Goal: Information Seeking & Learning: Find specific fact

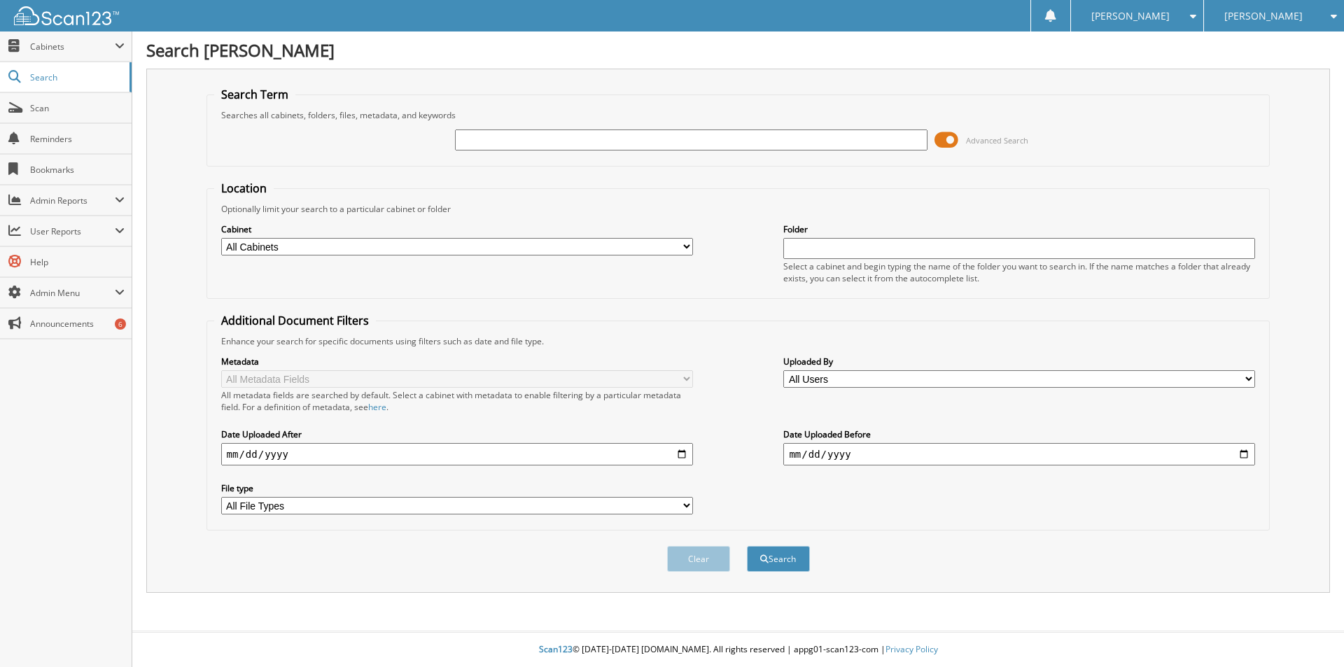
click at [482, 134] on input "text" at bounding box center [691, 139] width 472 height 21
click at [675, 145] on input "text" at bounding box center [691, 139] width 472 height 21
type input "harrelson"
click at [747, 546] on button "Search" at bounding box center [778, 559] width 63 height 26
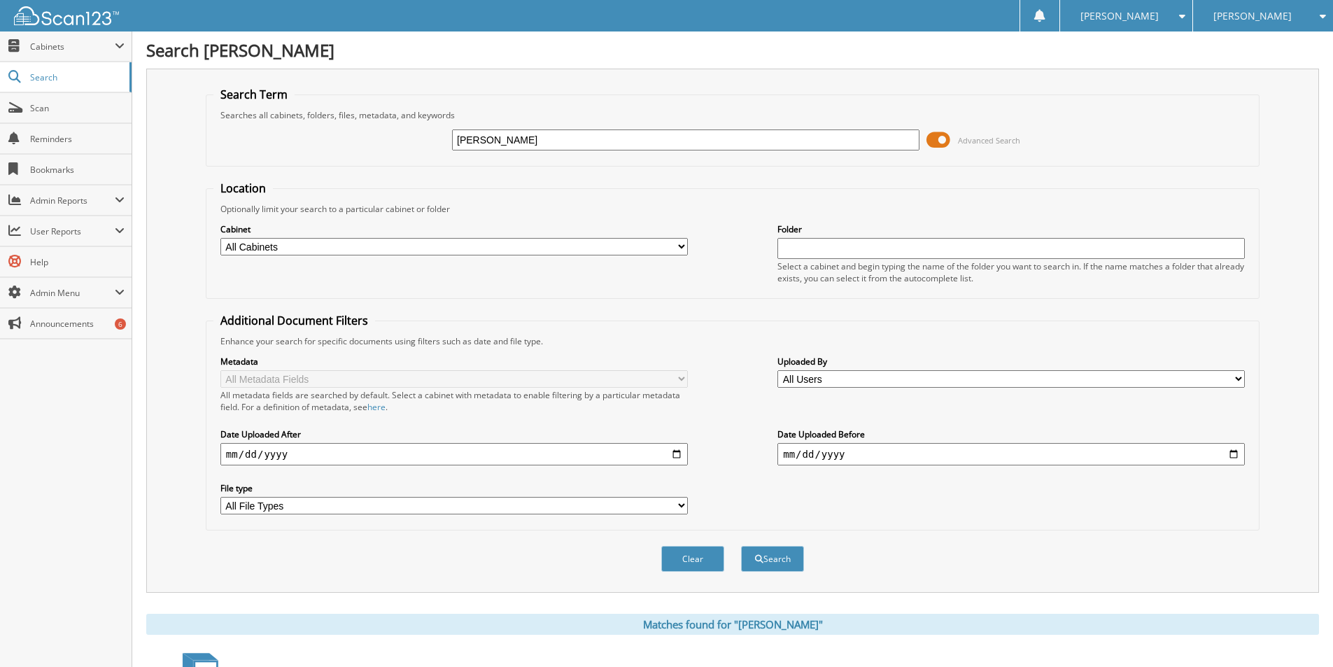
drag, startPoint x: 532, startPoint y: 144, endPoint x: 286, endPoint y: 136, distance: 246.5
click at [290, 135] on div "harrelson Advanced Search" at bounding box center [732, 140] width 1039 height 38
type input "K5185823"
click at [741, 546] on button "Search" at bounding box center [772, 559] width 63 height 26
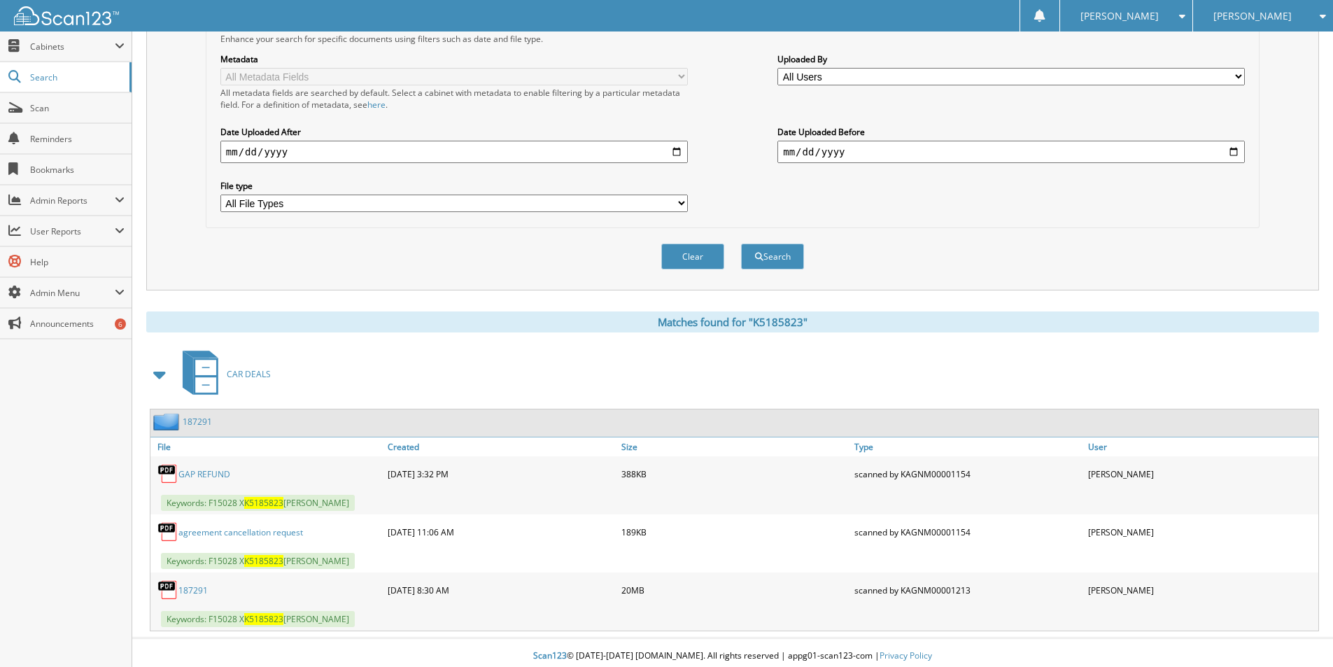
scroll to position [309, 0]
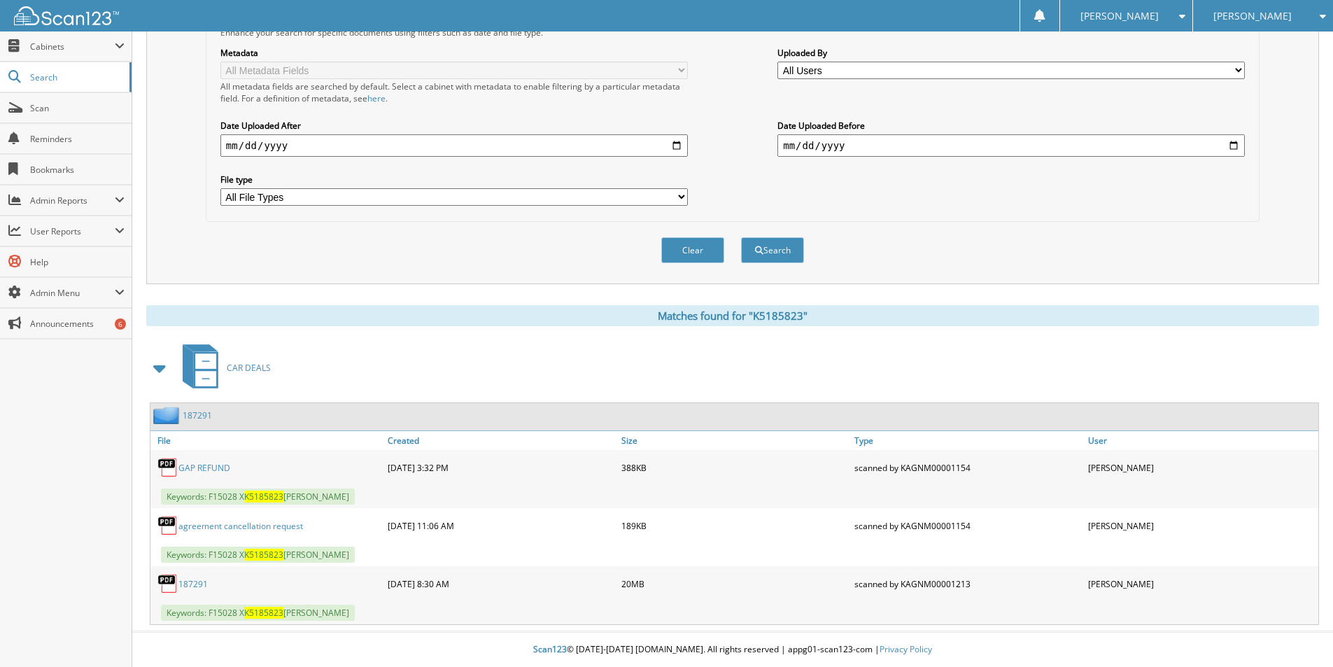
click at [199, 586] on link "187291" at bounding box center [192, 584] width 29 height 12
click at [164, 580] on img at bounding box center [167, 583] width 21 height 21
click at [180, 582] on link "187291" at bounding box center [192, 584] width 29 height 12
click at [192, 466] on link "GAP REFUND" at bounding box center [204, 468] width 52 height 12
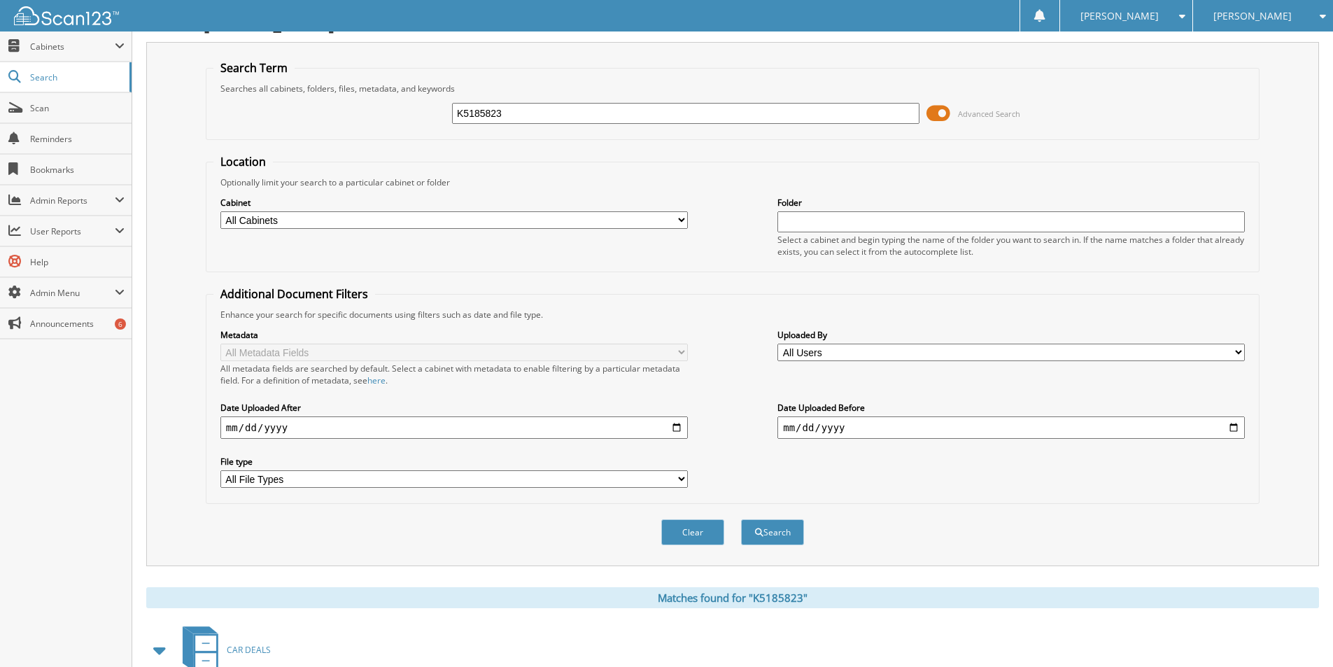
scroll to position [0, 0]
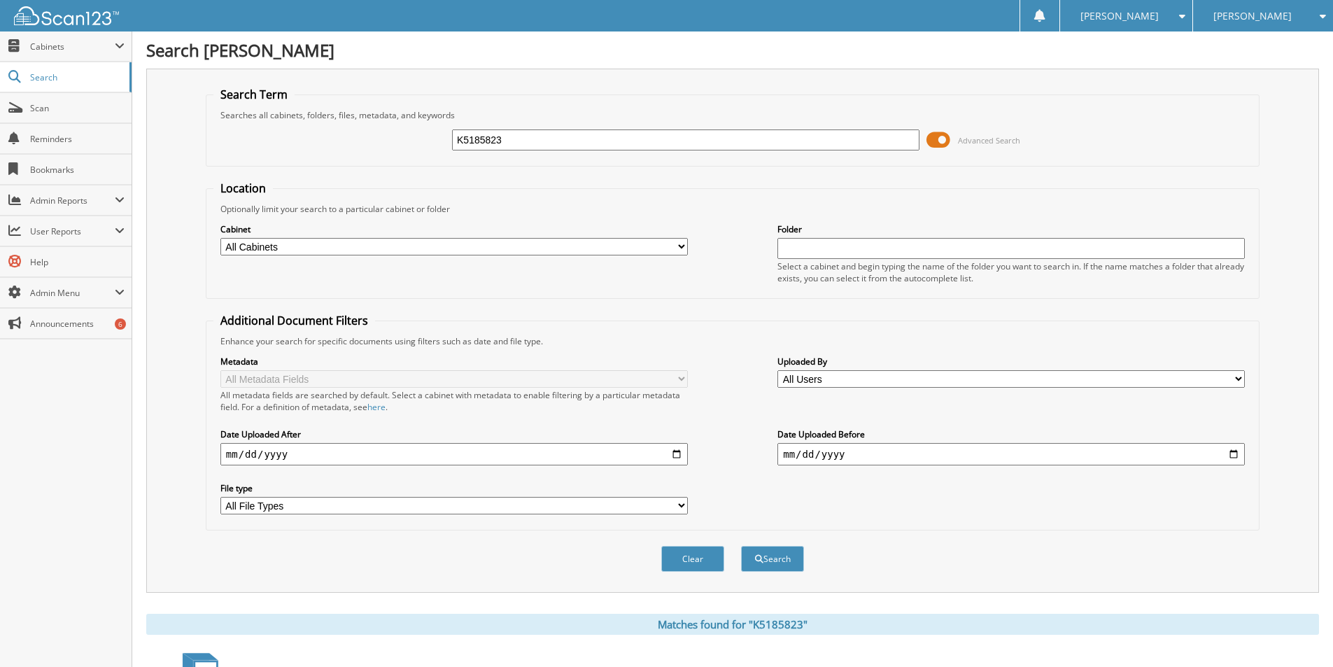
drag, startPoint x: 586, startPoint y: 141, endPoint x: 397, endPoint y: 134, distance: 189.1
click at [404, 134] on div "K5185823 Advanced Search" at bounding box center [732, 140] width 1039 height 38
type input "h"
type input "HARRELSON"
click at [741, 546] on button "Search" at bounding box center [772, 559] width 63 height 26
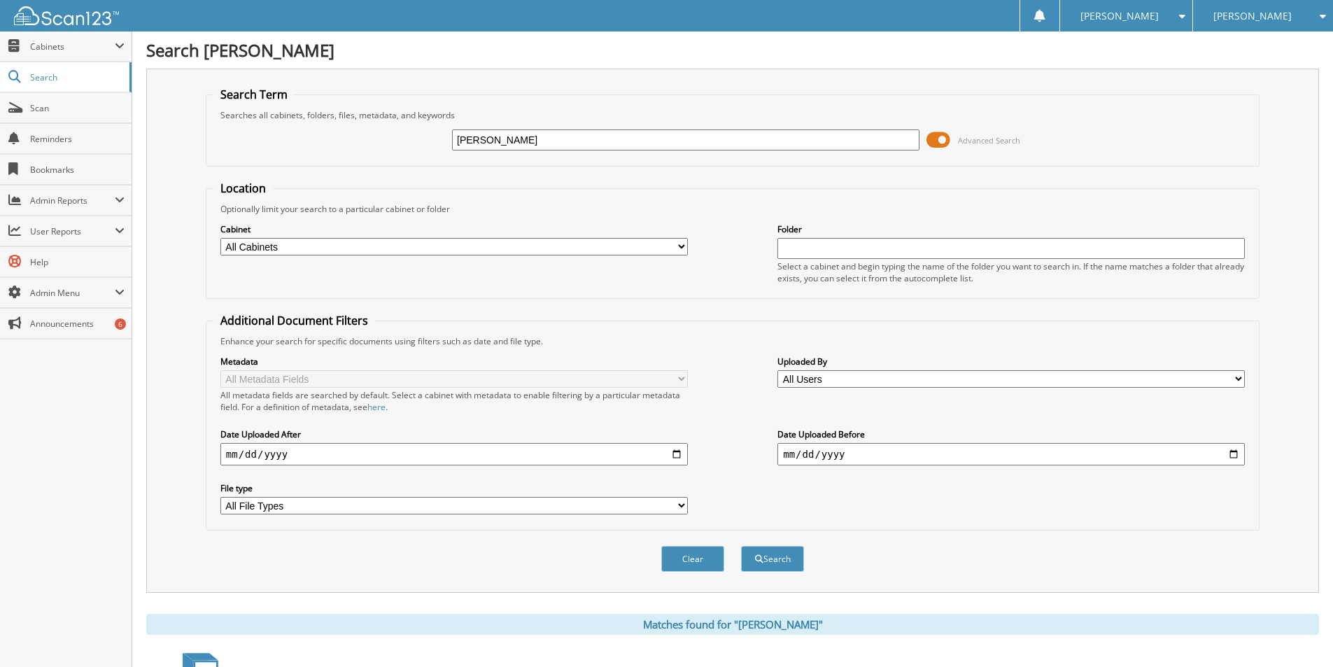
drag, startPoint x: 549, startPoint y: 141, endPoint x: 174, endPoint y: 91, distance: 378.4
click at [197, 92] on div "Search Term Searches all cabinets, folders, files, metadata, and keywords HARRE…" at bounding box center [732, 331] width 1173 height 524
type input "[PERSON_NAME]"
click at [741, 546] on button "Search" at bounding box center [772, 559] width 63 height 26
drag, startPoint x: 534, startPoint y: 145, endPoint x: 186, endPoint y: 146, distance: 347.9
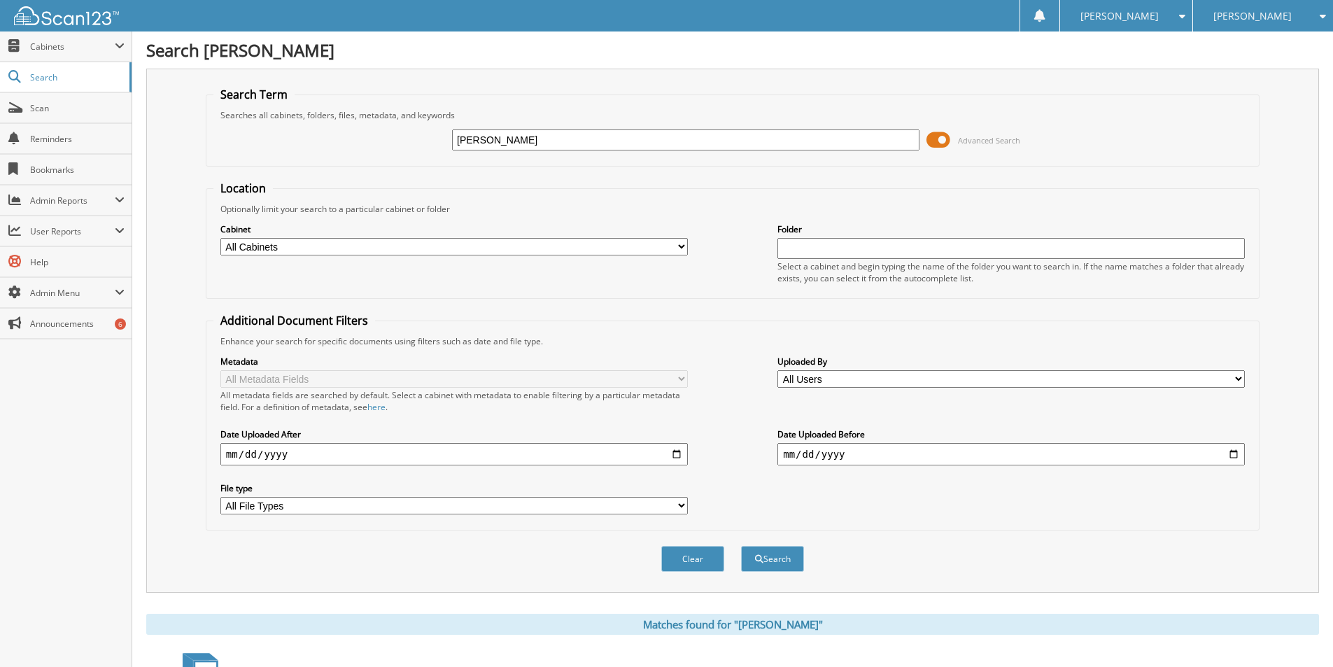
click at [213, 134] on div "[PERSON_NAME] Advanced Search" at bounding box center [732, 140] width 1039 height 38
type input "JIMY"
click at [741, 546] on button "Search" at bounding box center [772, 559] width 63 height 26
drag, startPoint x: 542, startPoint y: 141, endPoint x: 225, endPoint y: 108, distance: 318.1
click at [227, 108] on fieldset "Search Term Searches all cabinets, folders, files, metadata, and keywords JIMY …" at bounding box center [733, 127] width 1054 height 80
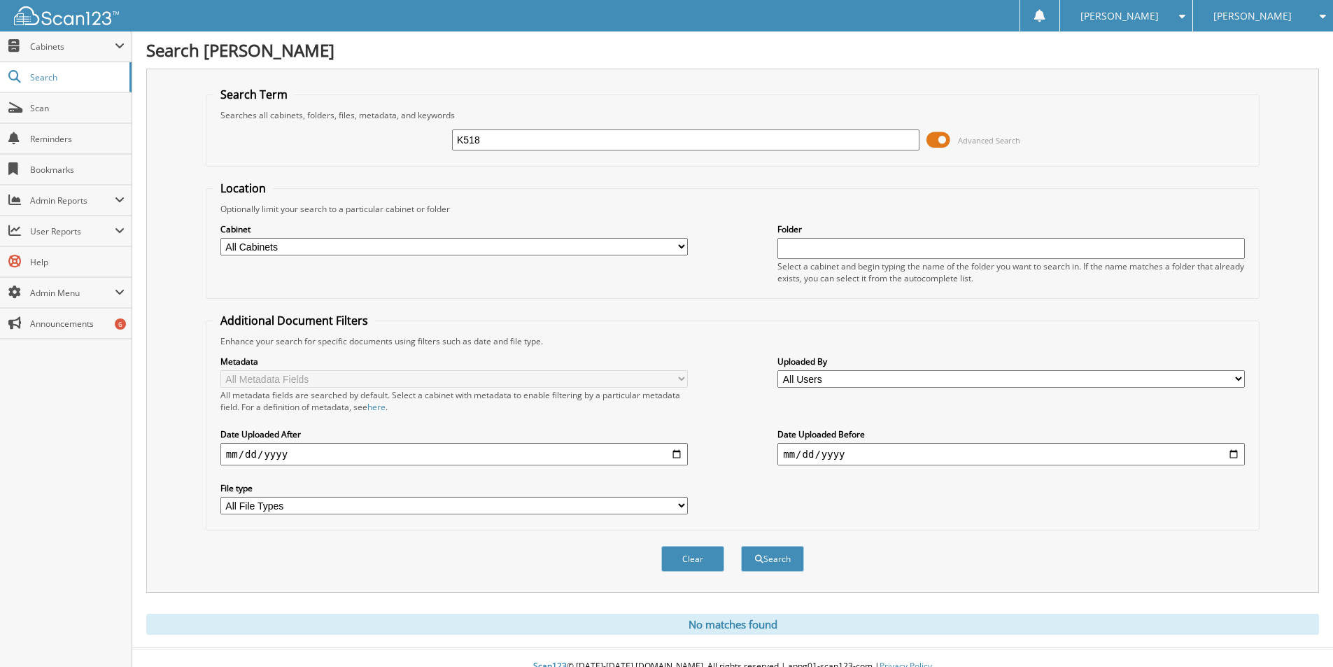
type input "K518"
click at [741, 546] on button "Search" at bounding box center [772, 559] width 63 height 26
drag, startPoint x: 531, startPoint y: 143, endPoint x: 240, endPoint y: 130, distance: 291.5
click at [262, 130] on div "K518 Advanced Search" at bounding box center [732, 140] width 1039 height 38
click at [1264, 12] on span "[PERSON_NAME]" at bounding box center [1253, 16] width 78 height 8
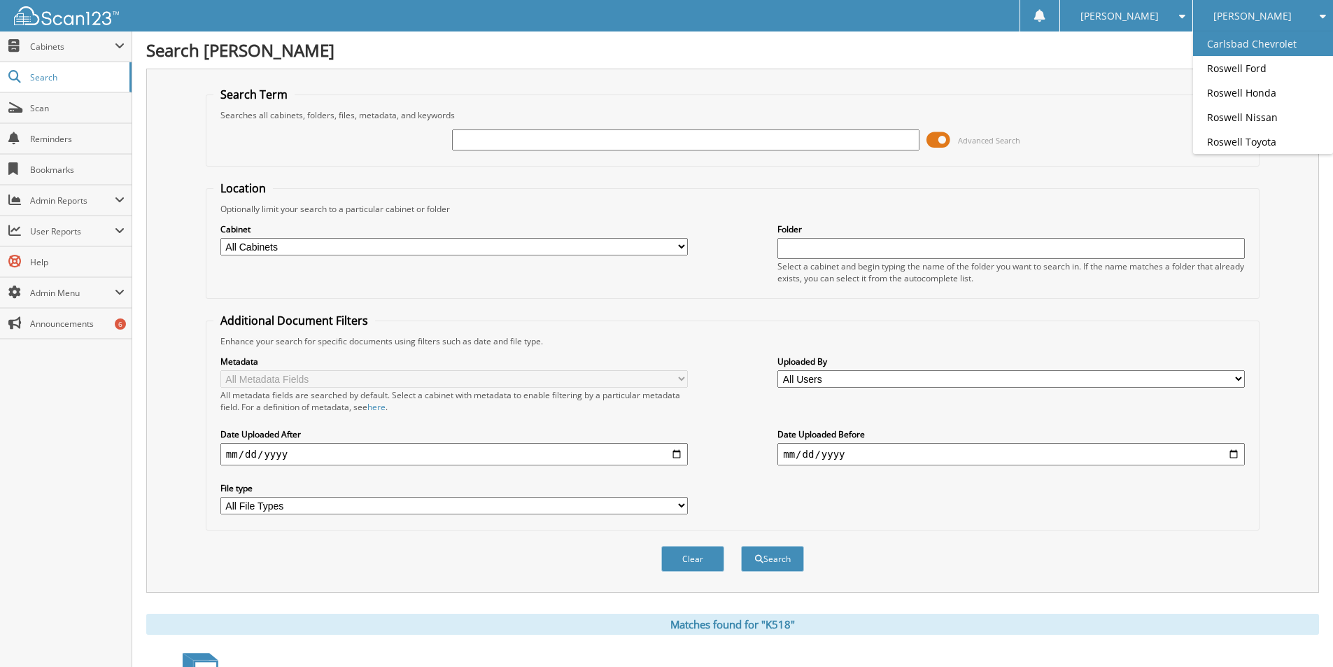
click at [1263, 41] on link "Carlsbad Chevrolet" at bounding box center [1263, 43] width 140 height 24
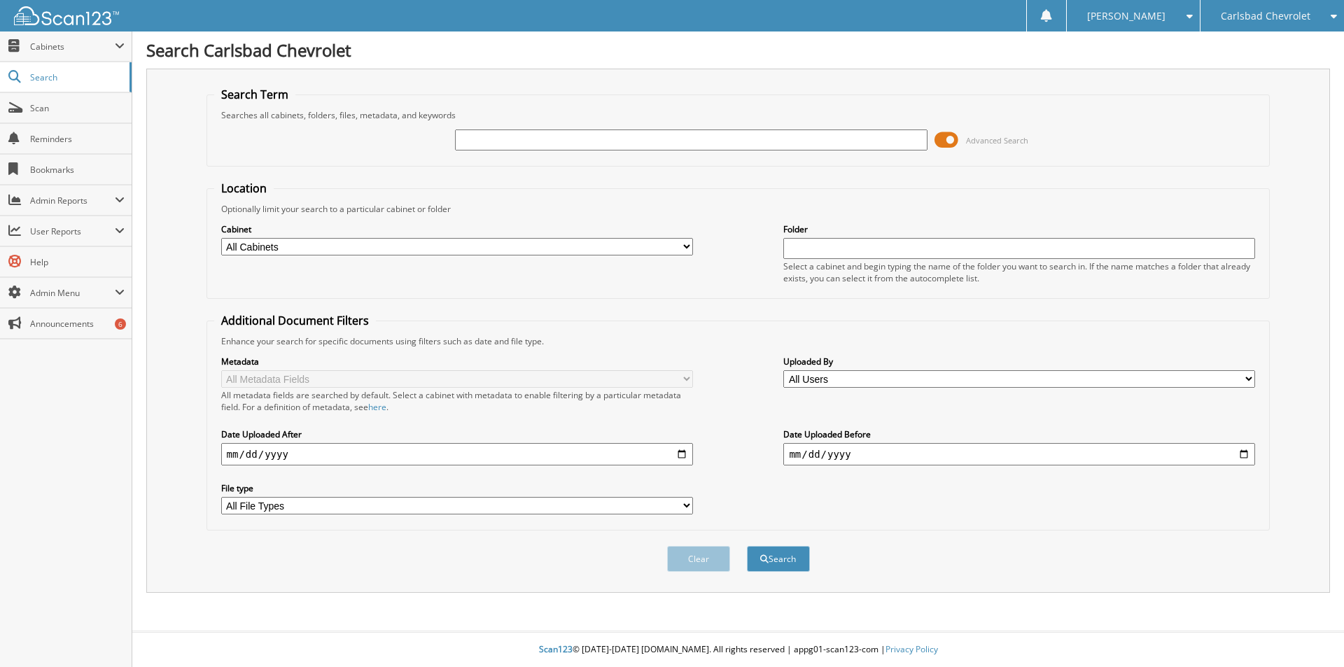
click at [573, 146] on input "text" at bounding box center [691, 139] width 472 height 21
type input "5"
type input "L"
type input "K5185823"
click at [747, 546] on button "Search" at bounding box center [778, 559] width 63 height 26
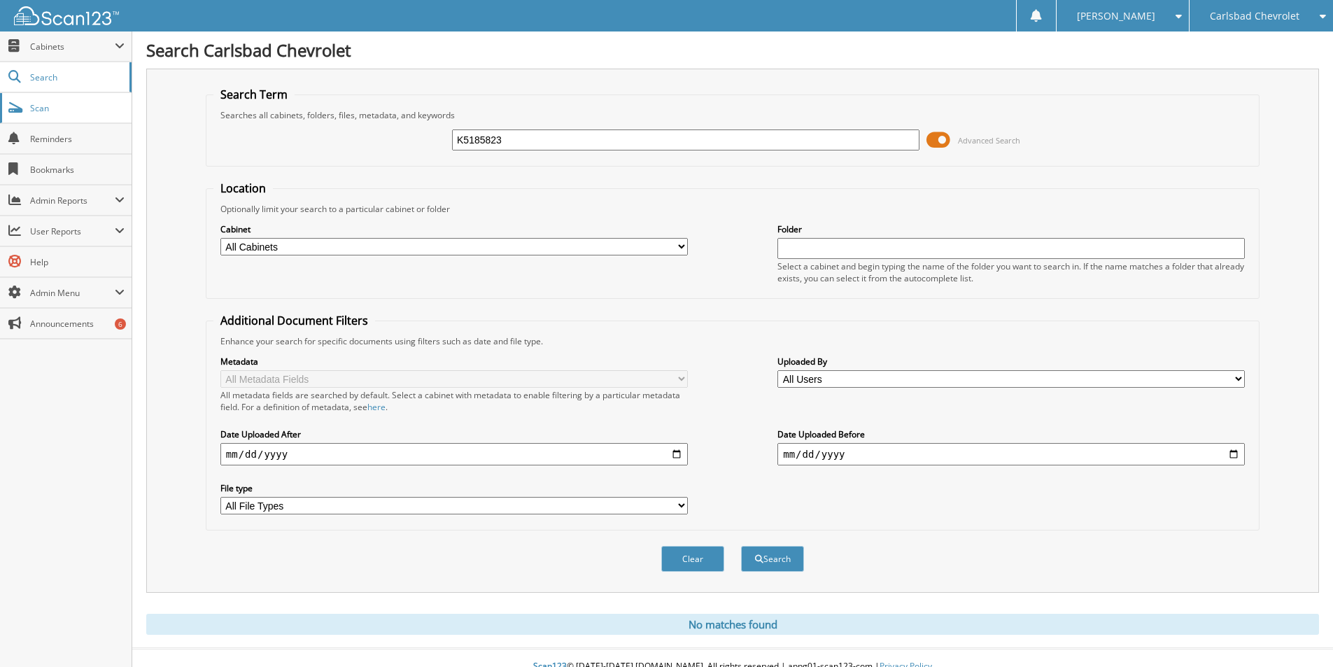
drag, startPoint x: 544, startPoint y: 141, endPoint x: 0, endPoint y: 111, distance: 544.7
click at [0, 111] on body "janette r. Settings Logout Carlsbad Chevrolet Carlsbad Ford Roswell Ford" at bounding box center [666, 342] width 1333 height 684
type input "HARRELSON"
click at [741, 546] on button "Search" at bounding box center [772, 559] width 63 height 26
click at [1279, 15] on span "Carlsbad Chevrolet" at bounding box center [1255, 16] width 90 height 8
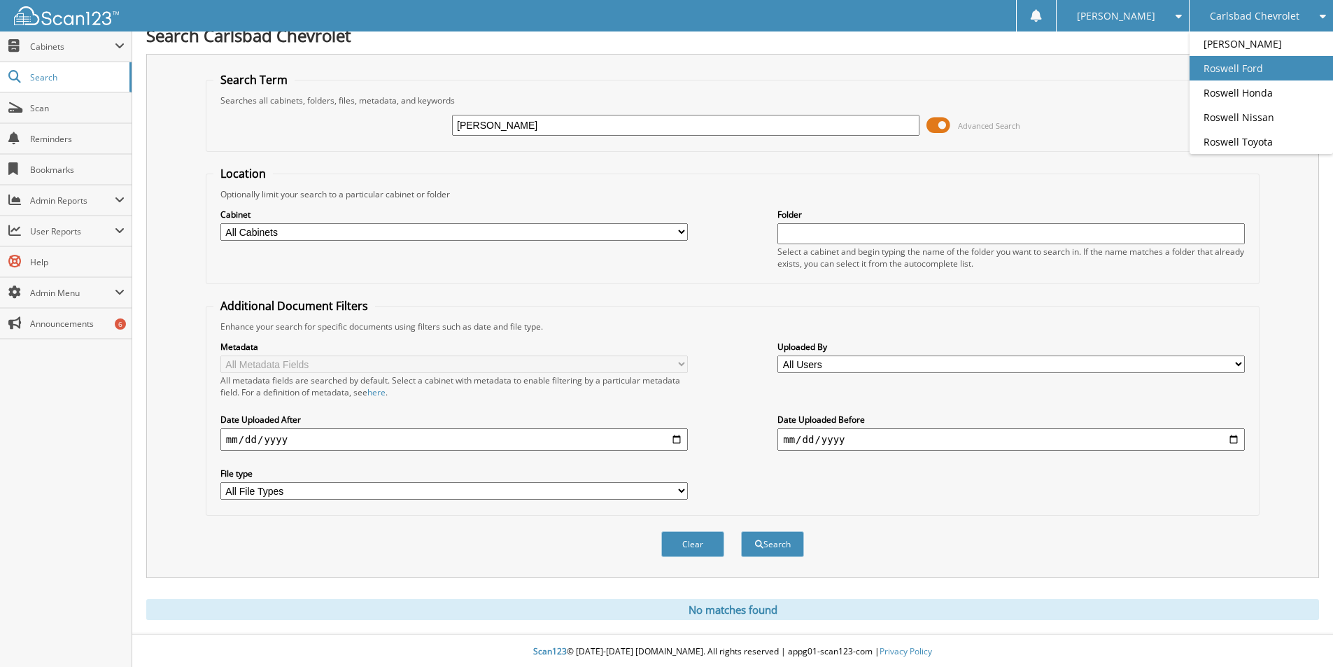
scroll to position [17, 0]
click at [1258, 60] on link "Roswell Ford" at bounding box center [1261, 68] width 143 height 24
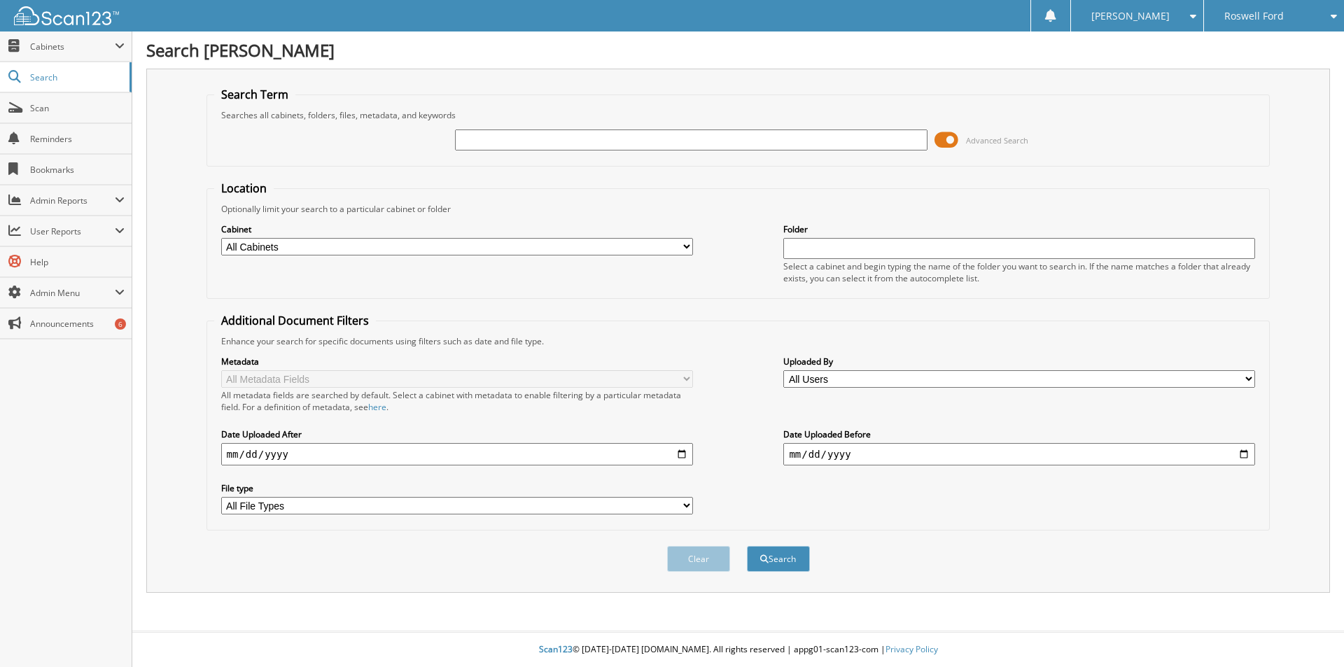
click at [477, 143] on input "text" at bounding box center [691, 139] width 472 height 21
type input "JIMMY"
click at [747, 546] on button "Search" at bounding box center [778, 559] width 63 height 26
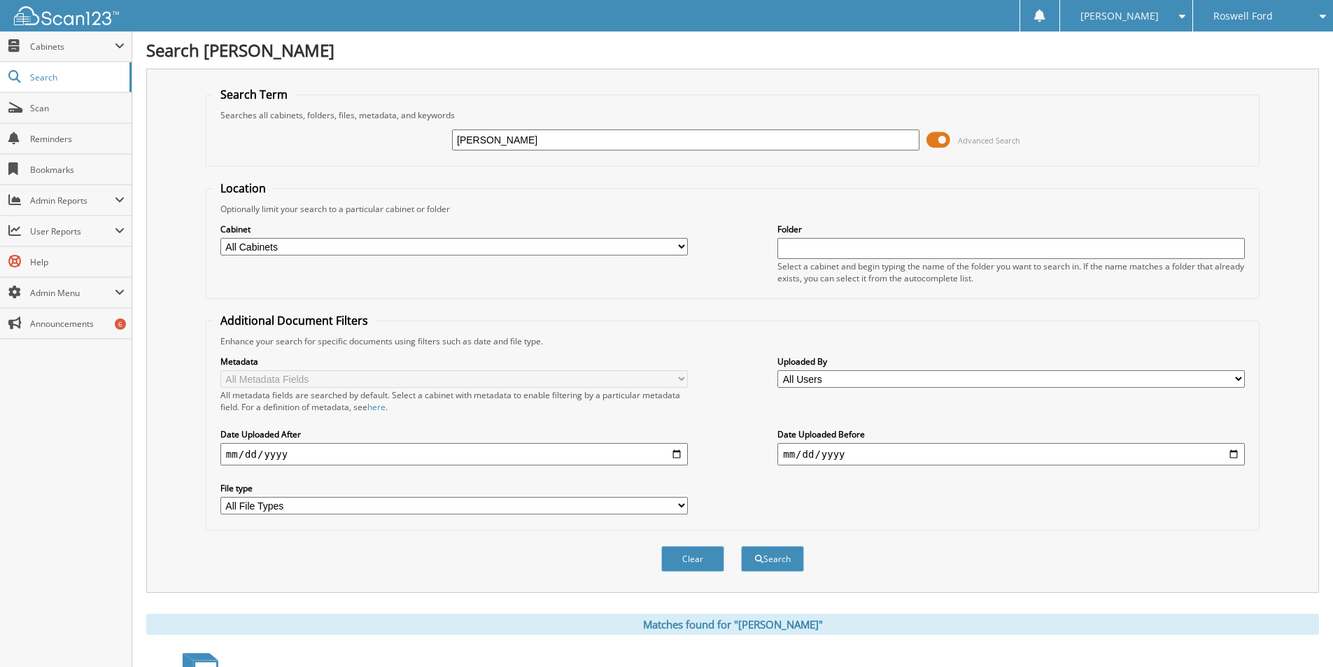
drag, startPoint x: 519, startPoint y: 137, endPoint x: 164, endPoint y: 116, distance: 354.8
click at [210, 118] on fieldset "Search Term Searches all cabinets, folders, files, metadata, and keywords [PERS…" at bounding box center [733, 127] width 1054 height 80
type input "S"
type input "K5185823"
click at [741, 546] on button "Search" at bounding box center [772, 559] width 63 height 26
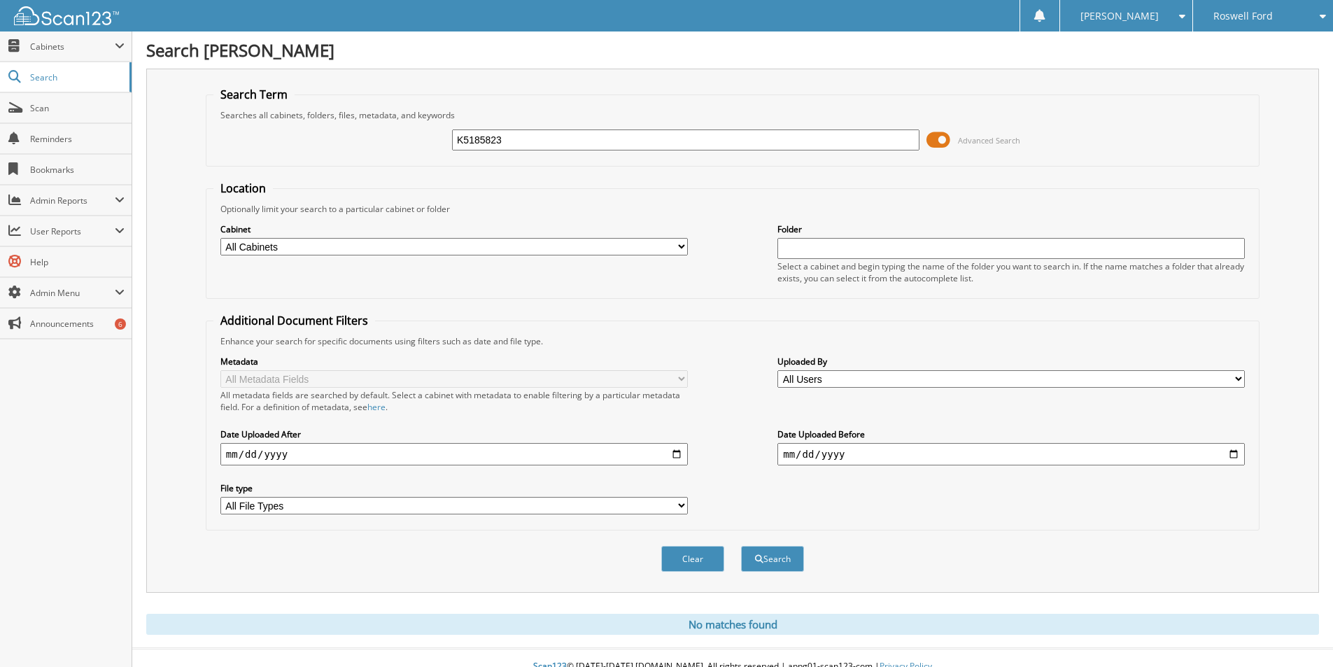
click at [1268, 19] on span "Roswell Ford" at bounding box center [1243, 16] width 59 height 8
click at [1249, 91] on link "Roswell Honda" at bounding box center [1263, 92] width 140 height 24
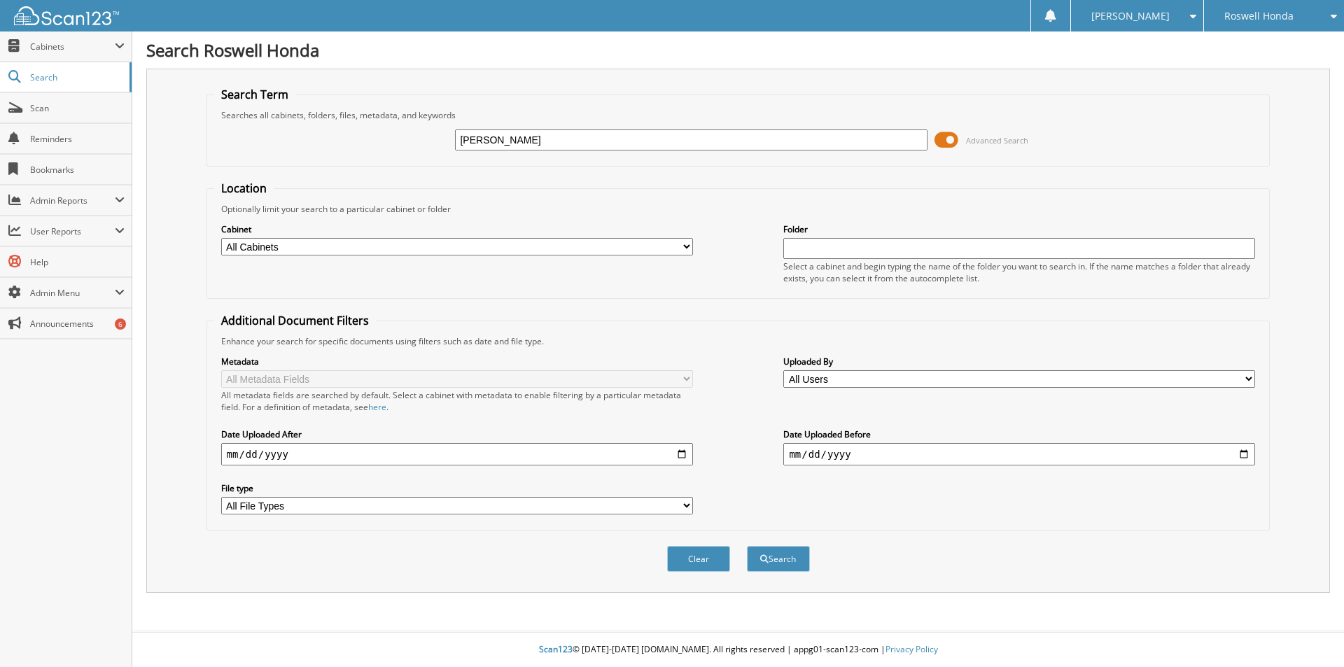
type input "[PERSON_NAME]"
click at [747, 546] on button "Search" at bounding box center [778, 559] width 63 height 26
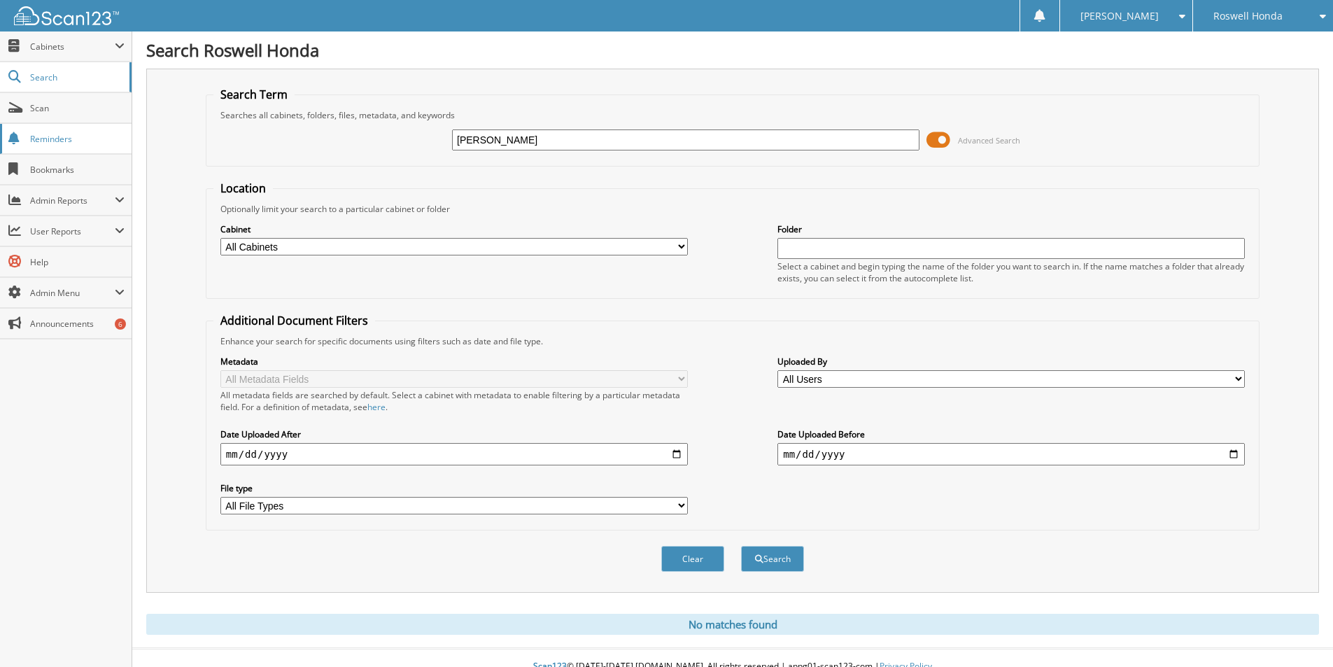
drag, startPoint x: 589, startPoint y: 139, endPoint x: 0, endPoint y: 139, distance: 588.6
click at [0, 143] on body "[PERSON_NAME] Settings Logout Roswell Honda Carlsbad Chevrolet Carlsbad Ford" at bounding box center [666, 342] width 1333 height 684
type input "[PERSON_NAME]"
click at [741, 546] on button "Search" at bounding box center [772, 559] width 63 height 26
drag, startPoint x: 553, startPoint y: 137, endPoint x: 0, endPoint y: 113, distance: 553.4
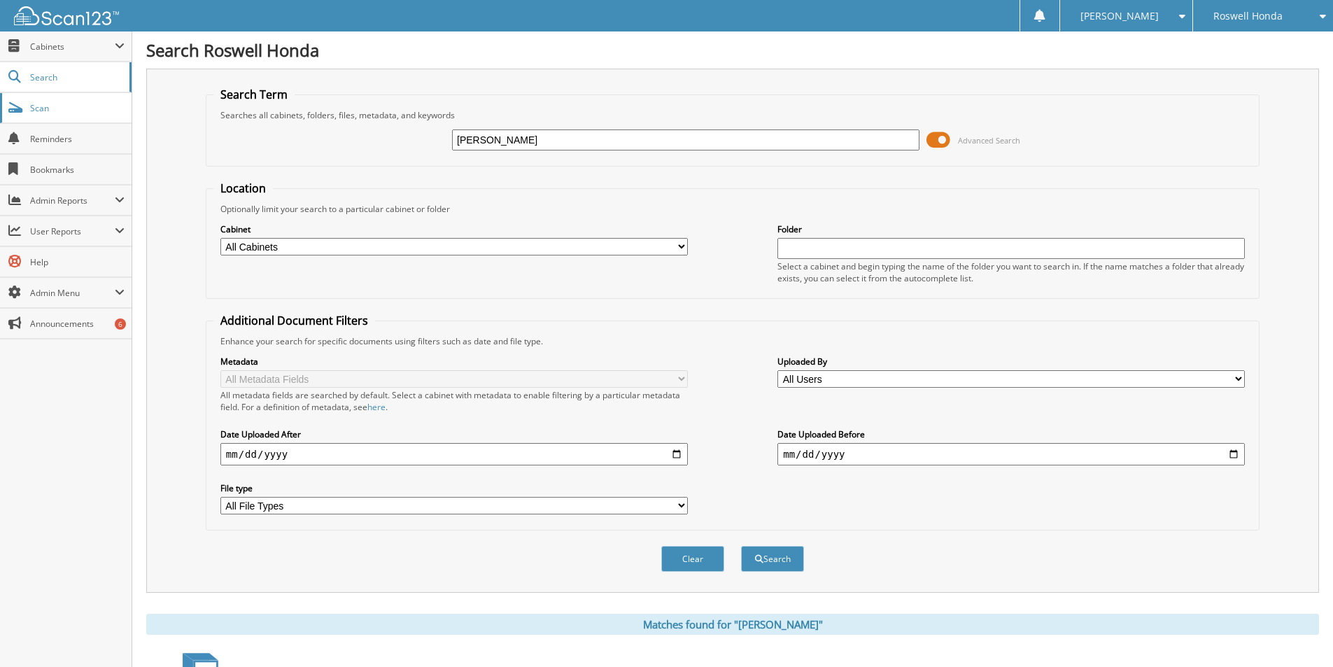
type input "K5185823"
click at [741, 546] on button "Search" at bounding box center [772, 559] width 63 height 26
click at [1285, 10] on div "Roswell Honda" at bounding box center [1263, 15] width 126 height 31
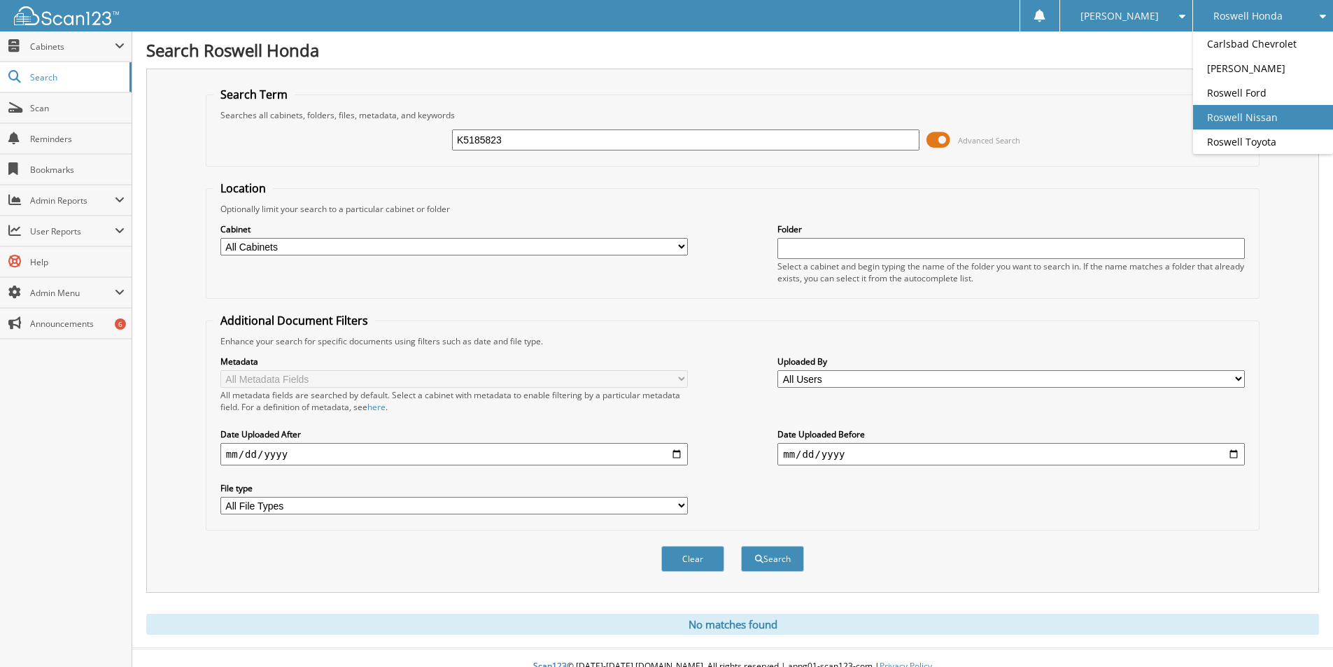
click at [1261, 118] on link "Roswell Nissan" at bounding box center [1263, 117] width 140 height 24
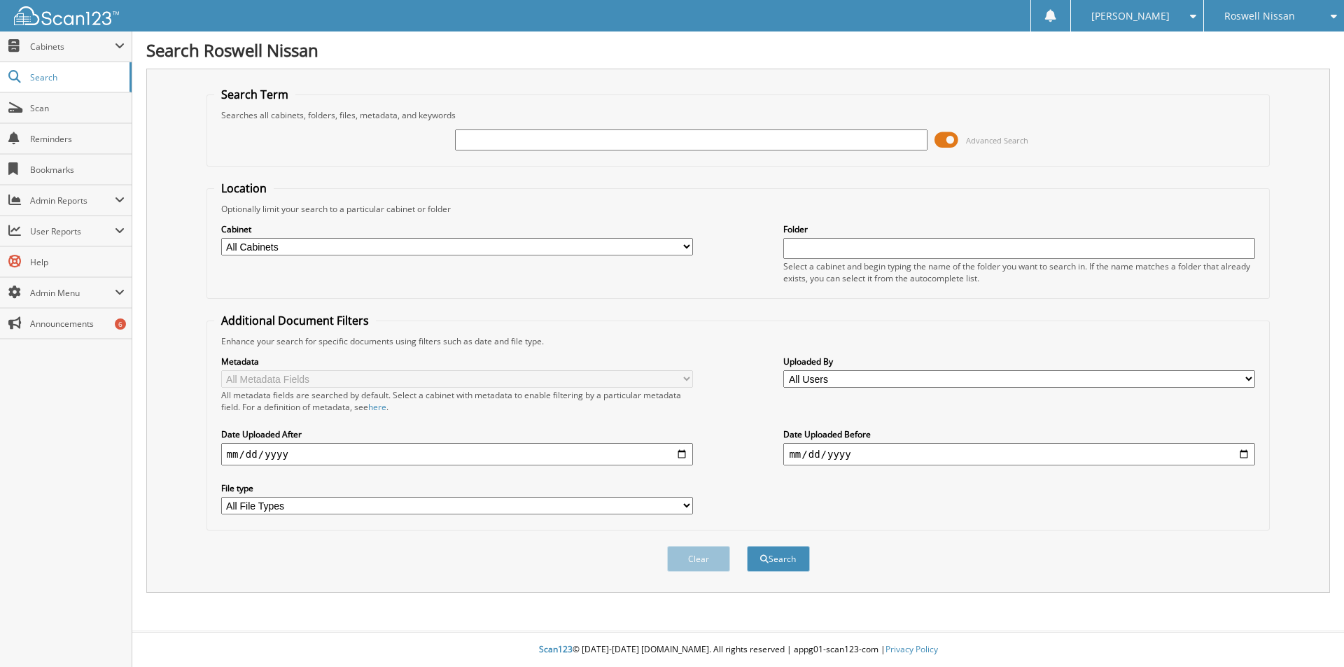
click at [500, 139] on input "text" at bounding box center [691, 139] width 472 height 21
type input "HARRELSON"
click at [747, 546] on button "Search" at bounding box center [778, 559] width 63 height 26
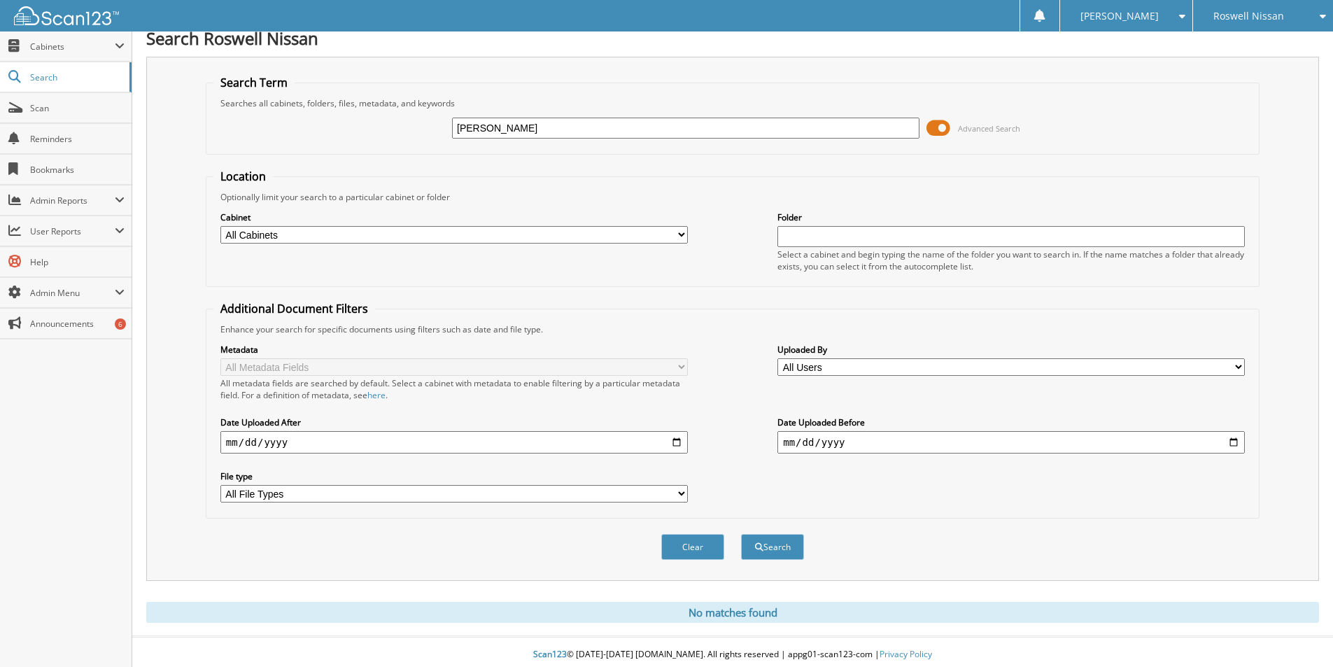
scroll to position [17, 0]
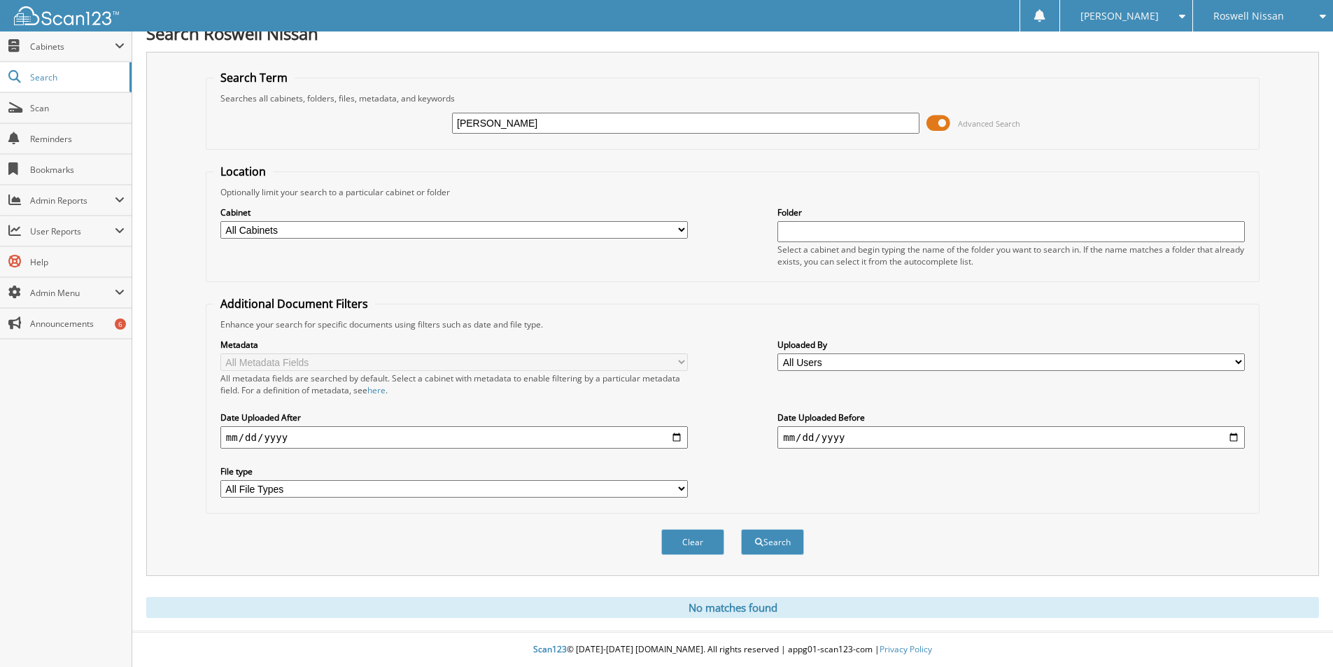
drag, startPoint x: 546, startPoint y: 122, endPoint x: 208, endPoint y: 87, distance: 339.9
click at [246, 87] on fieldset "Search Term Searches all cabinets, folders, files, metadata, and keywords [GEOG…" at bounding box center [733, 110] width 1054 height 80
type input "K5185823"
click at [741, 529] on button "Search" at bounding box center [772, 542] width 63 height 26
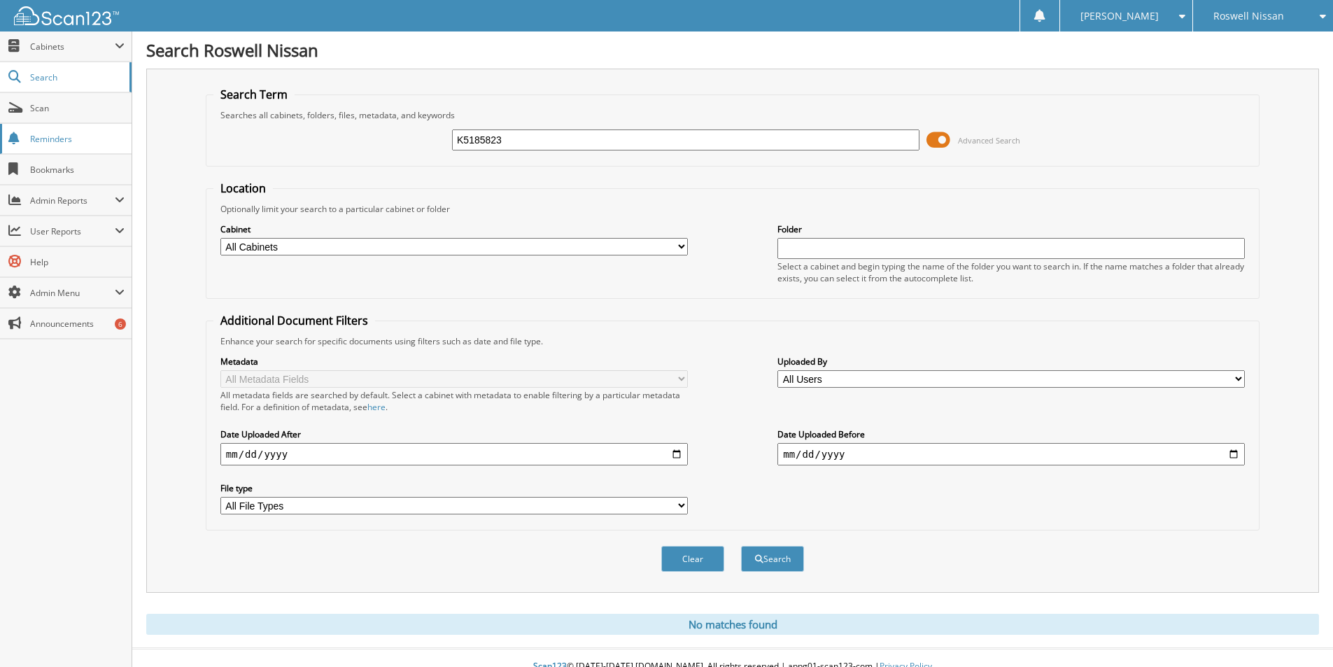
drag, startPoint x: 398, startPoint y: 128, endPoint x: 59, endPoint y: 124, distance: 338.1
click at [83, 124] on body "janette r. Settings Logout Roswell Nissan Carlsbad Chevrolet Carlsbad Ford" at bounding box center [666, 342] width 1333 height 684
type input "JIMMY"
click at [741, 546] on button "Search" at bounding box center [772, 559] width 63 height 26
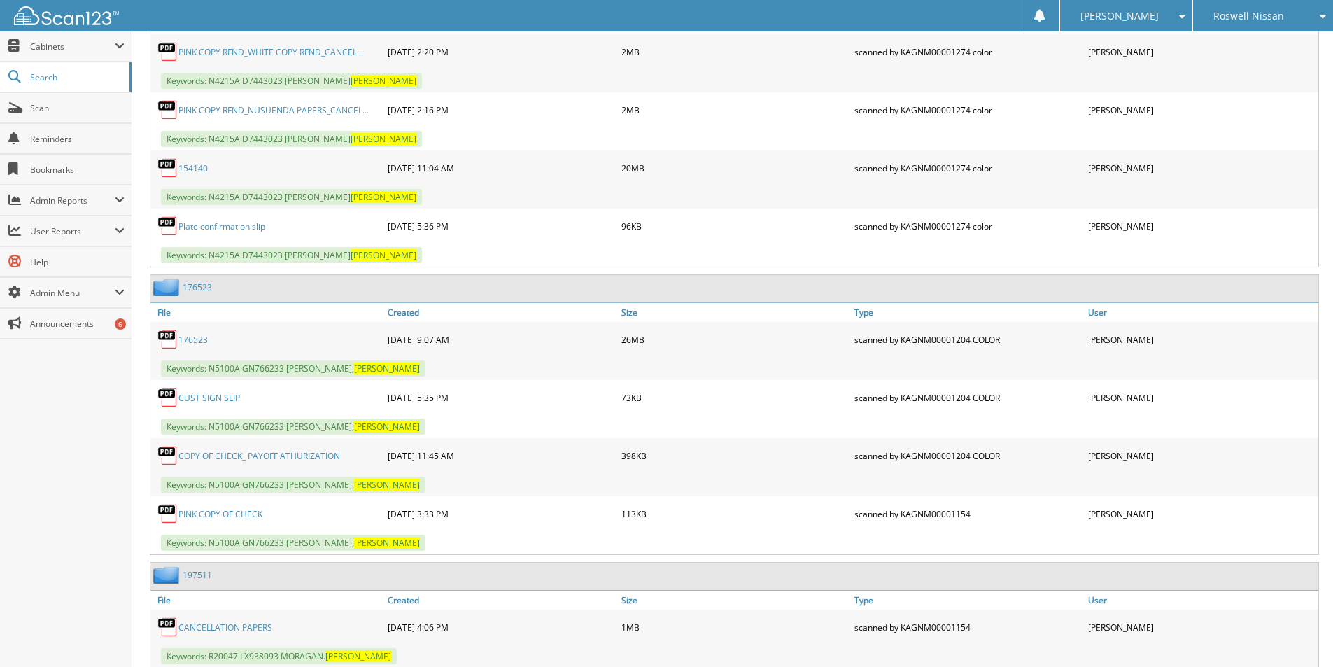
scroll to position [1263, 0]
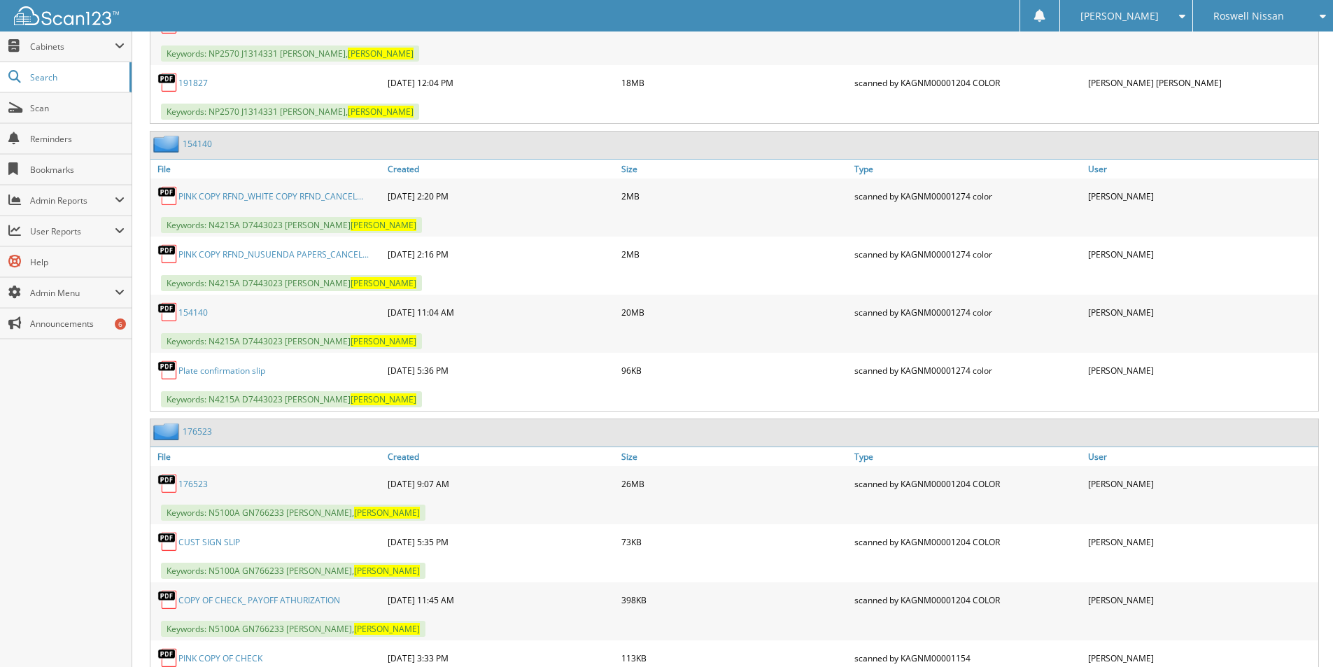
click at [1274, 12] on span "Roswell Nissan" at bounding box center [1249, 16] width 71 height 8
click at [1244, 142] on link "Roswell Toyota" at bounding box center [1263, 141] width 140 height 24
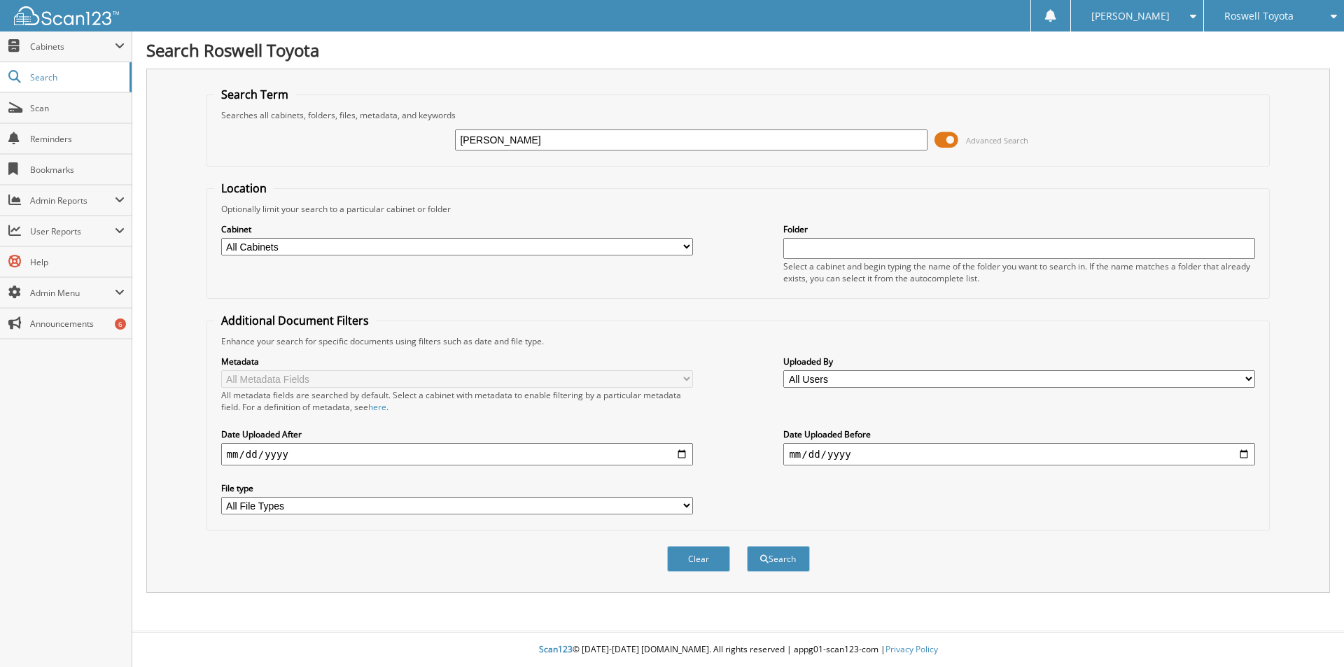
type input "[PERSON_NAME]"
click at [747, 546] on button "Search" at bounding box center [778, 559] width 63 height 26
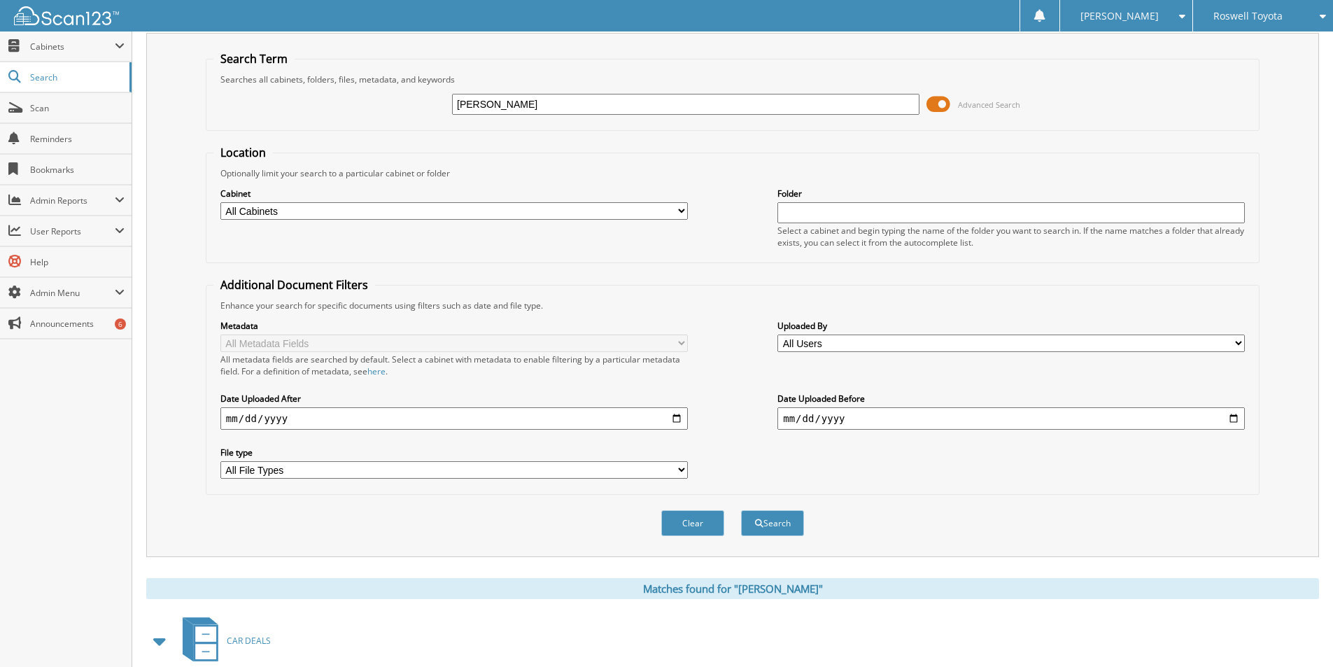
scroll to position [193, 0]
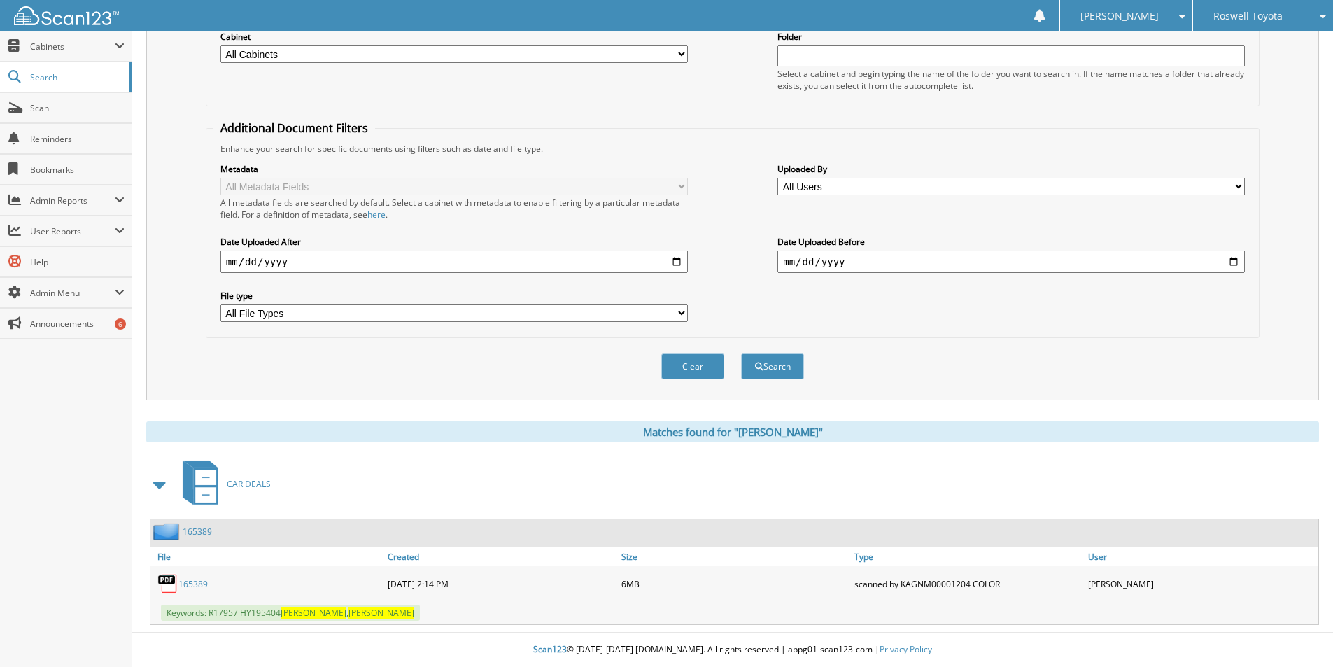
click at [187, 583] on link "165389" at bounding box center [192, 584] width 29 height 12
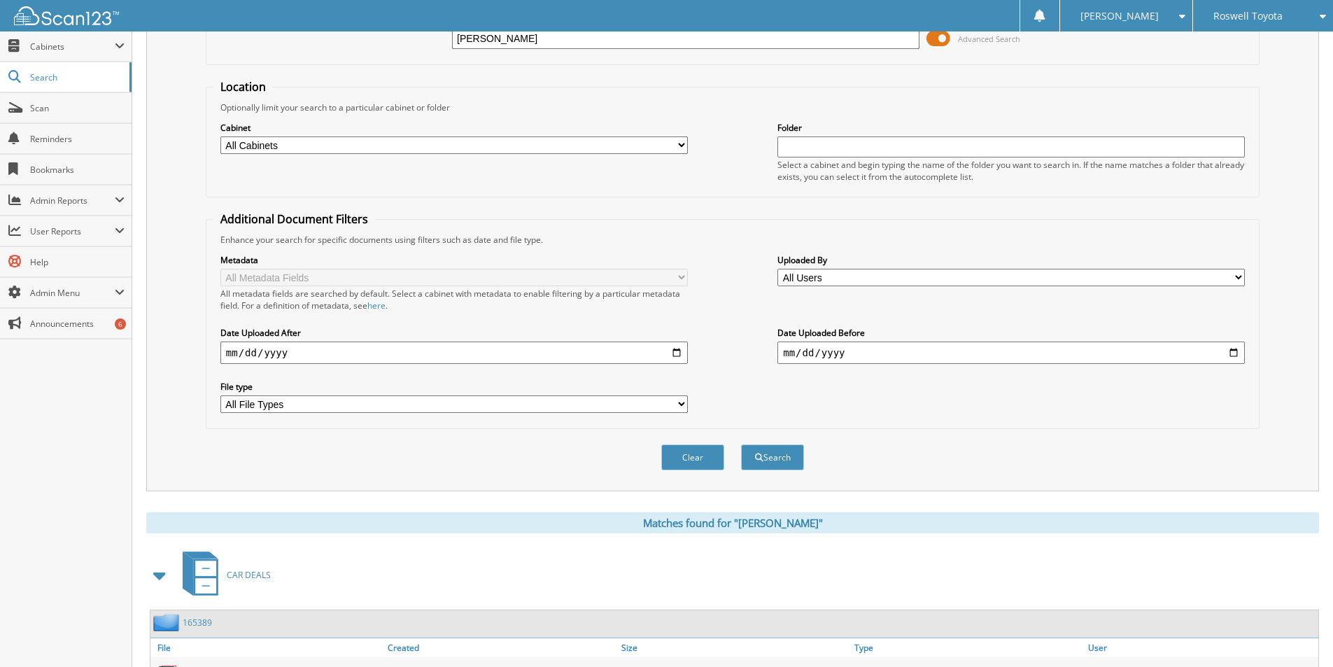
scroll to position [0, 0]
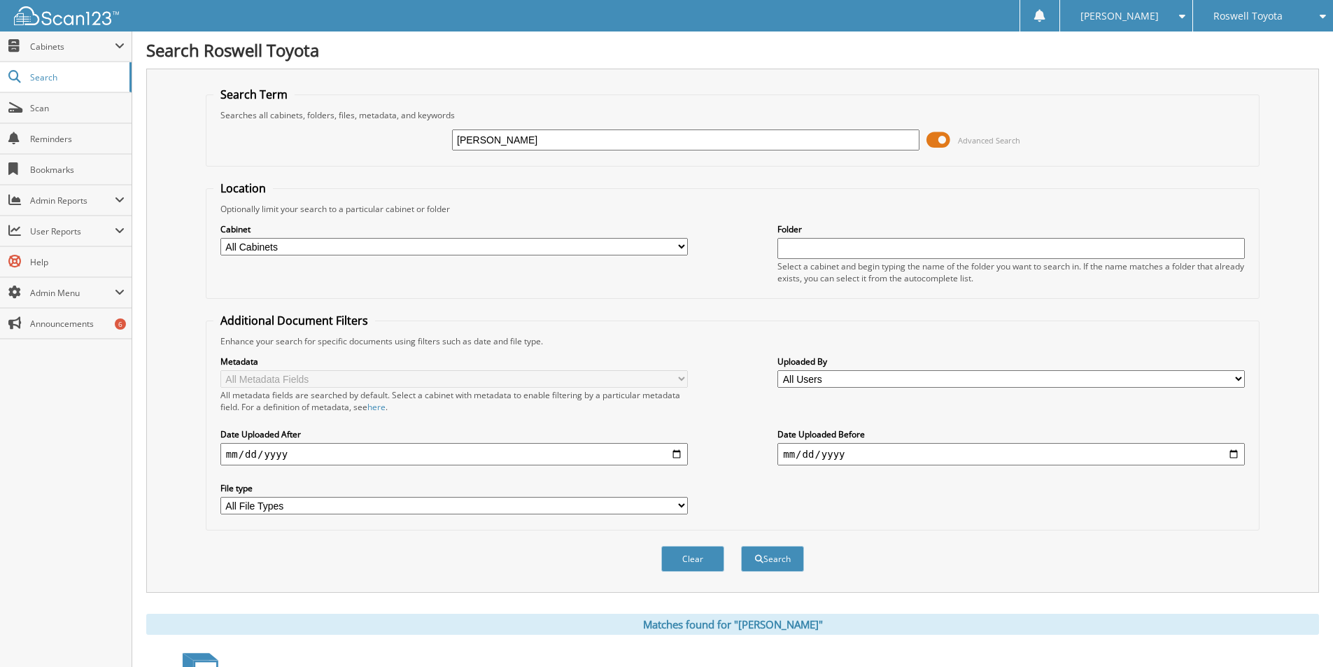
drag, startPoint x: 574, startPoint y: 143, endPoint x: 229, endPoint y: 129, distance: 345.3
click at [279, 132] on div "[PERSON_NAME] Advanced Search" at bounding box center [732, 140] width 1039 height 38
type input "K5185823"
click at [741, 546] on button "Search" at bounding box center [772, 559] width 63 height 26
click at [58, 76] on span "Search" at bounding box center [76, 77] width 92 height 12
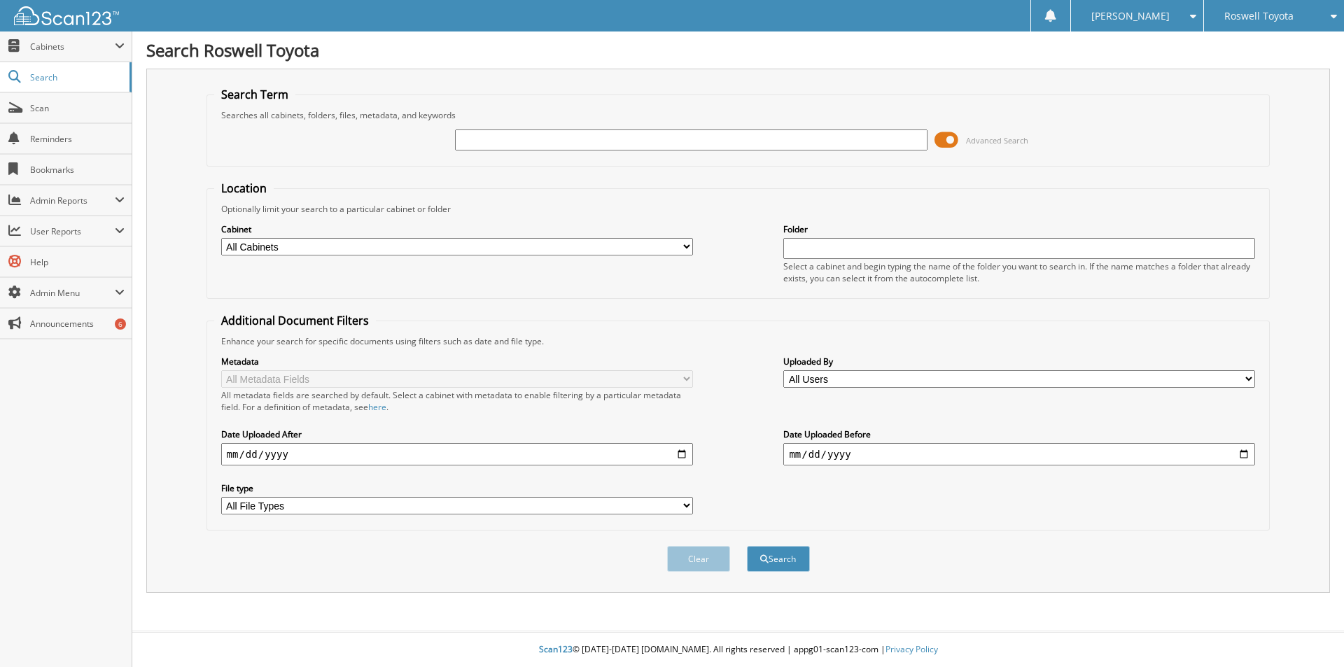
click at [1234, 18] on span "Roswell Toyota" at bounding box center [1258, 16] width 69 height 8
click at [1236, 63] on link "[PERSON_NAME]" at bounding box center [1274, 68] width 140 height 24
type input "CURBSIDE"
click at [747, 546] on button "Search" at bounding box center [778, 559] width 63 height 26
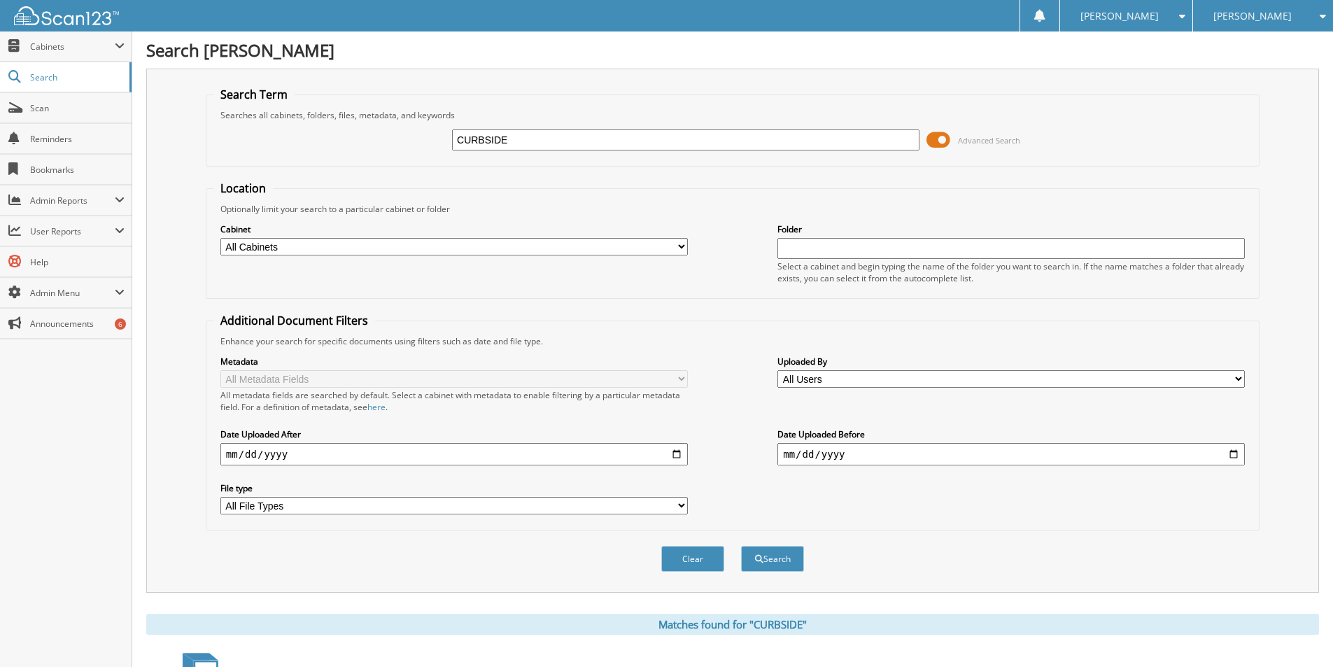
click at [840, 140] on input "CURBSIDE" at bounding box center [686, 139] width 468 height 21
drag, startPoint x: 793, startPoint y: 135, endPoint x: 370, endPoint y: 119, distance: 423.1
click at [390, 119] on fieldset "Search Term Searches all cabinets, folders, files, metadata, and keywords CURBS…" at bounding box center [733, 127] width 1054 height 80
type input "5185823"
click at [741, 546] on button "Search" at bounding box center [772, 559] width 63 height 26
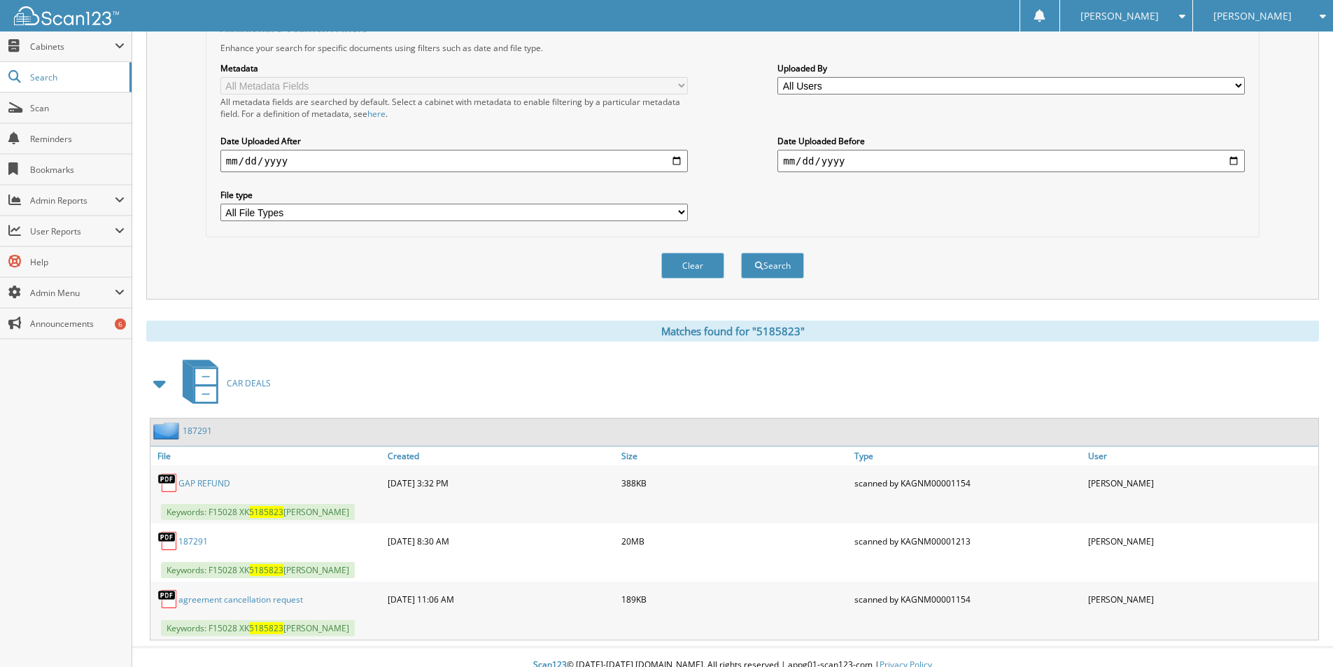
scroll to position [309, 0]
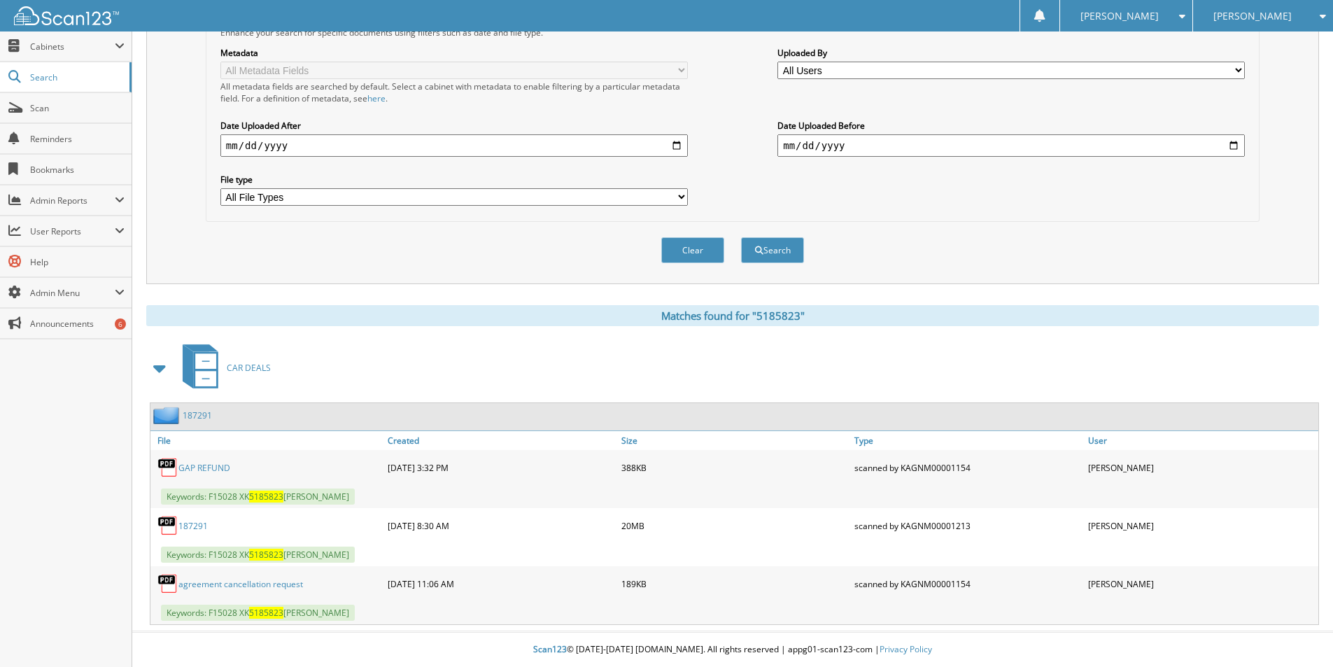
click at [247, 578] on link "agreement cancellation request" at bounding box center [240, 584] width 125 height 12
click at [210, 468] on link "GAP REFUND" at bounding box center [204, 468] width 52 height 12
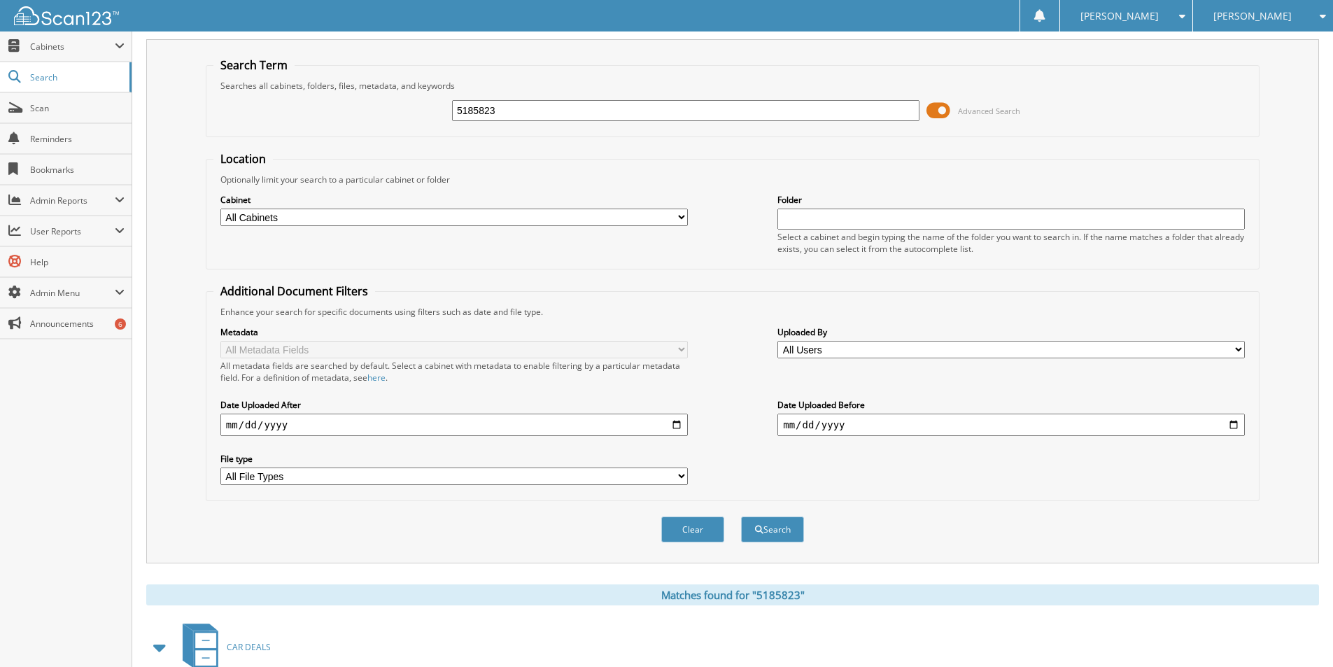
scroll to position [0, 0]
